Goal: Complete application form

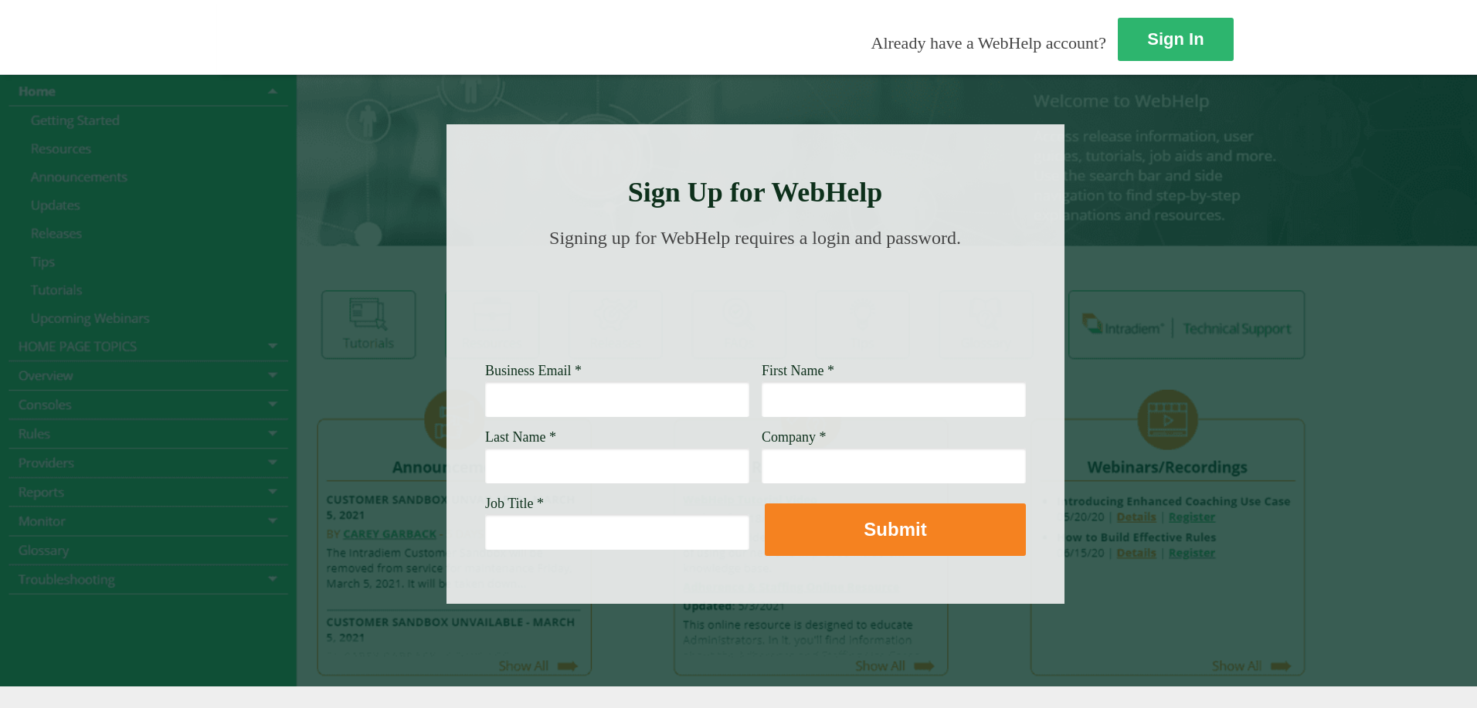
click at [485, 405] on input "Business Email *" at bounding box center [617, 400] width 264 height 36
type input "[PERSON_NAME][EMAIL_ADDRESS][DOMAIN_NAME]"
type input "[PERSON_NAME]"
type input "sunken"
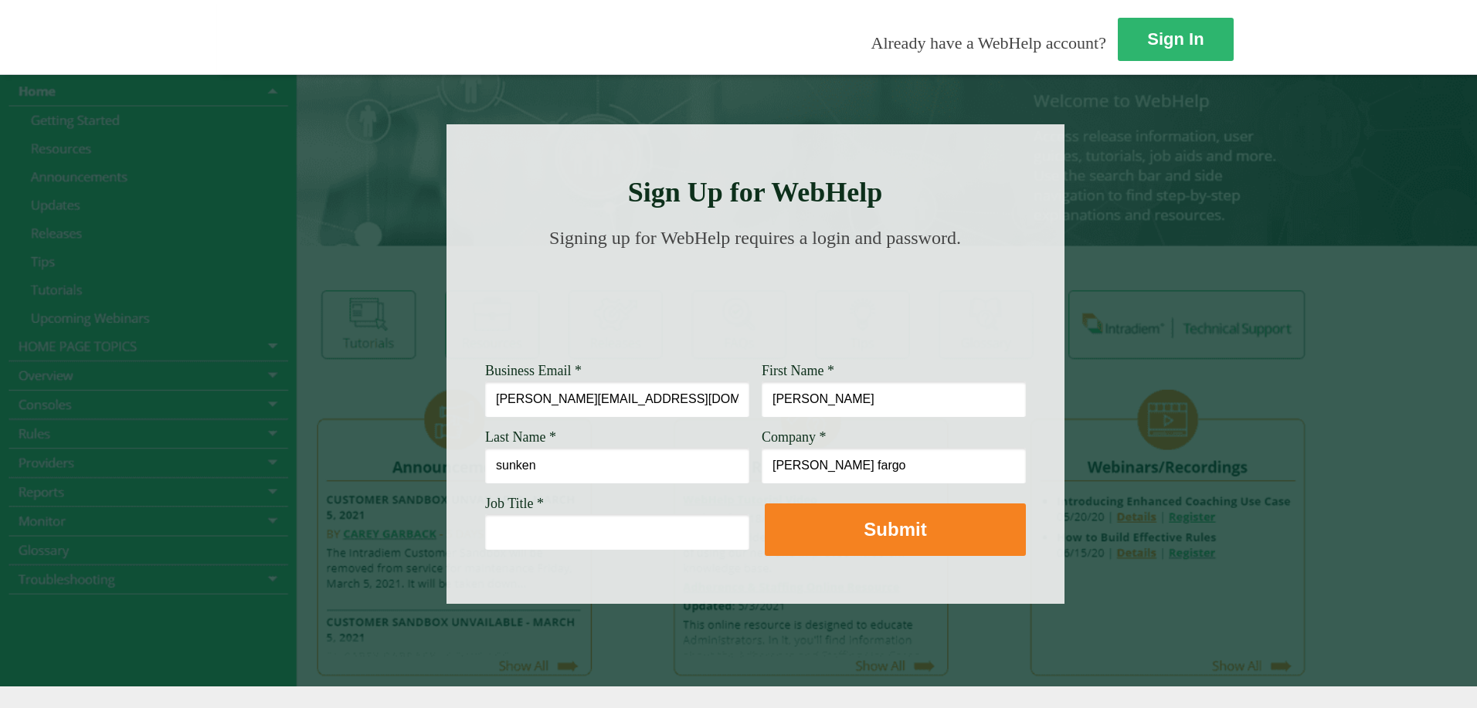
type input "[PERSON_NAME] fargo"
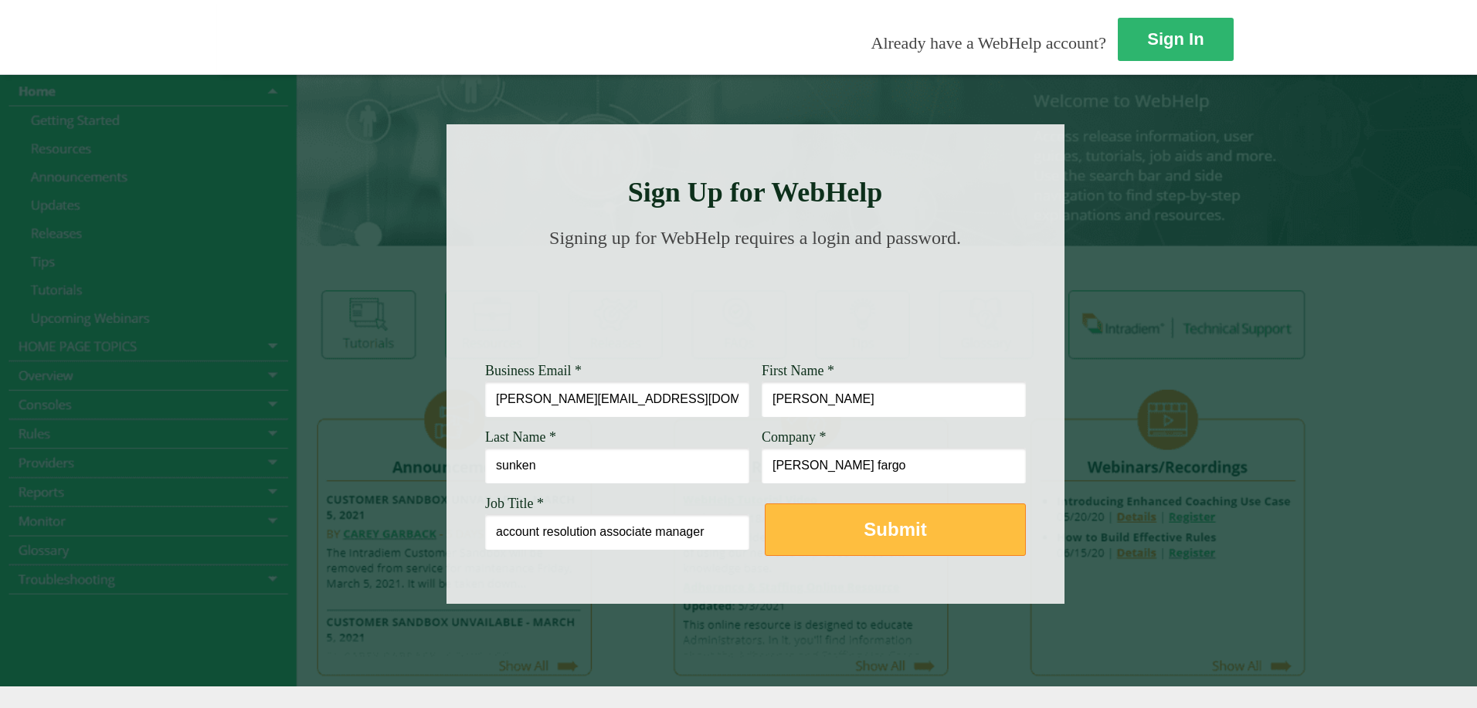
type input "account resolution associate manager"
click at [864, 528] on strong "Submit" at bounding box center [895, 529] width 63 height 21
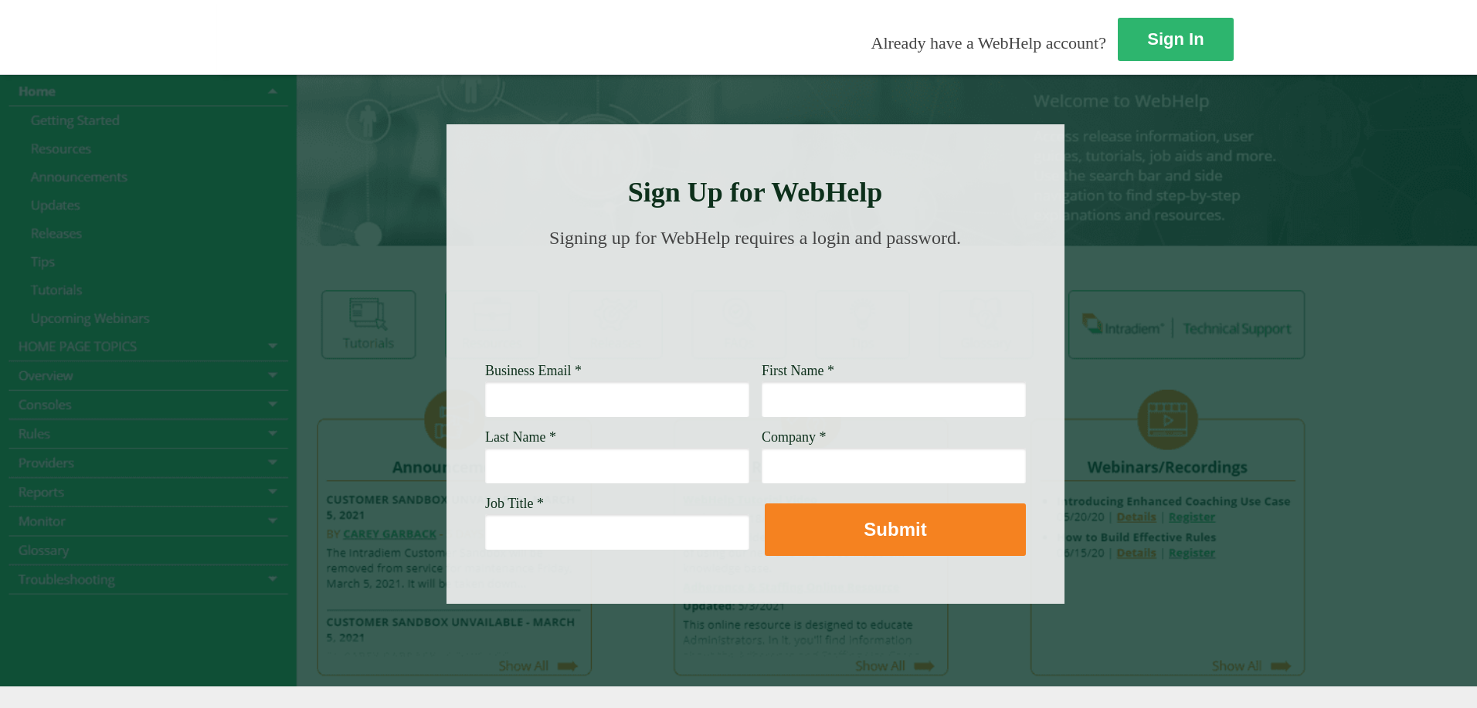
click at [1361, 431] on div at bounding box center [738, 380] width 1477 height 613
